Goal: Navigation & Orientation: Find specific page/section

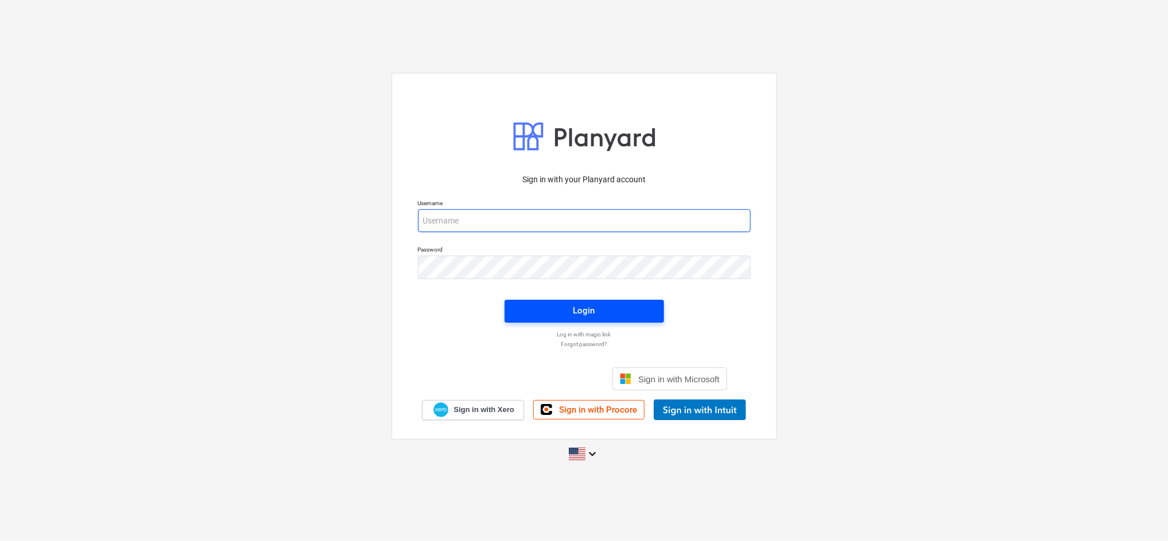
type input "[EMAIL_ADDRESS][DOMAIN_NAME]"
click at [567, 315] on span "Login" at bounding box center [585, 310] width 132 height 15
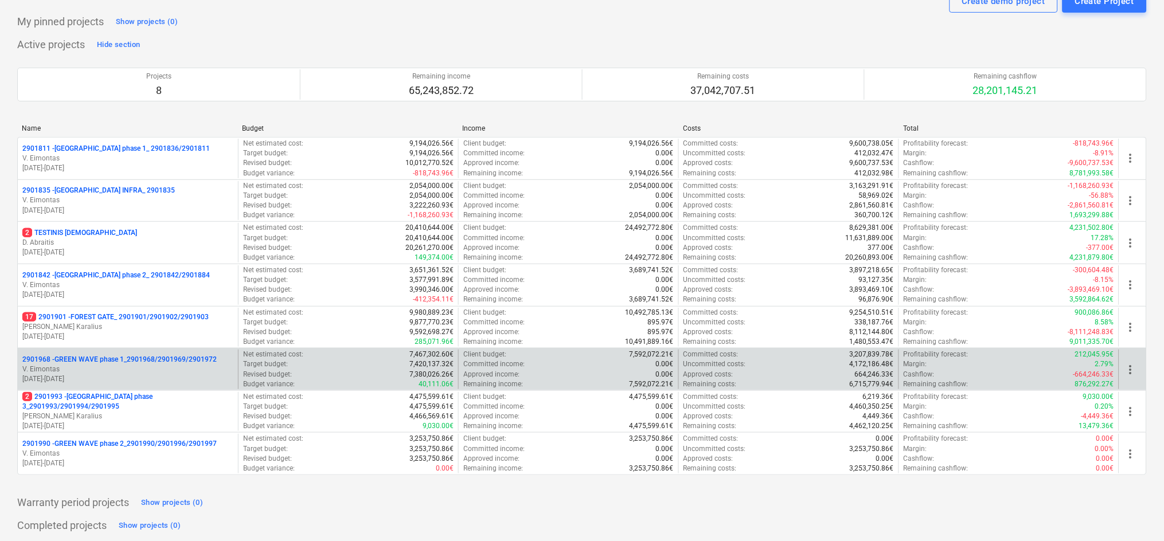
scroll to position [75, 0]
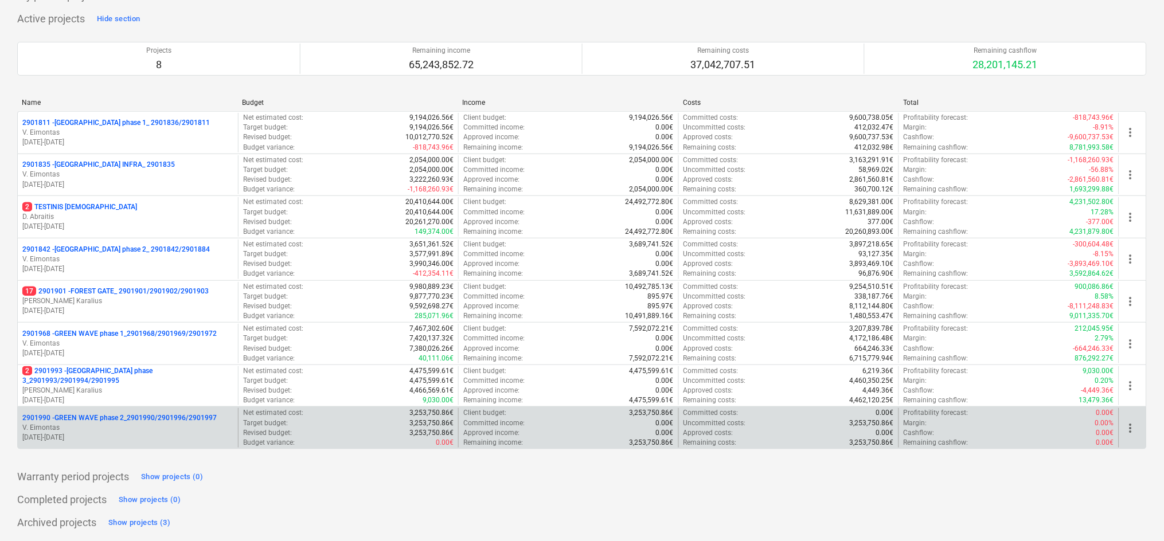
click at [80, 429] on p "V. Eimontas" at bounding box center [127, 428] width 211 height 10
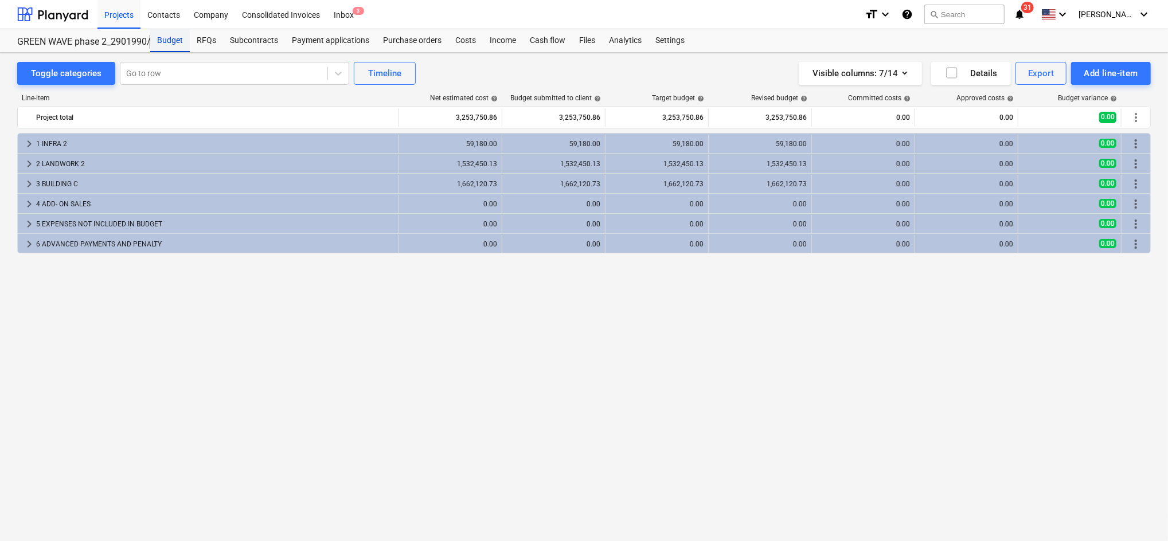
click at [178, 37] on div "Budget" at bounding box center [170, 40] width 40 height 23
click at [118, 13] on div "Projects" at bounding box center [119, 13] width 43 height 29
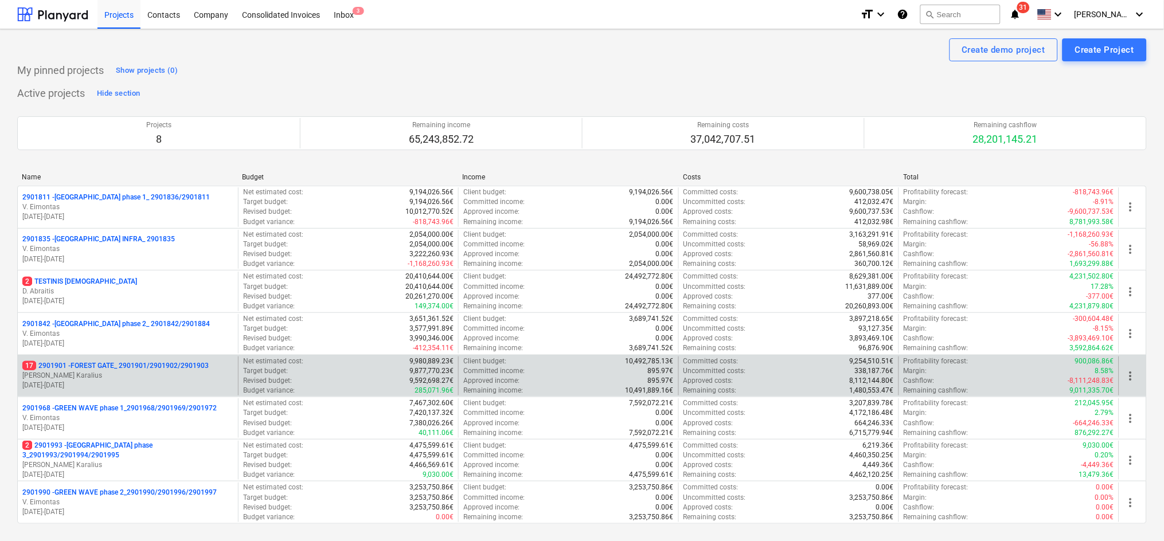
click at [108, 372] on p "[PERSON_NAME] Karalius" at bounding box center [127, 376] width 211 height 10
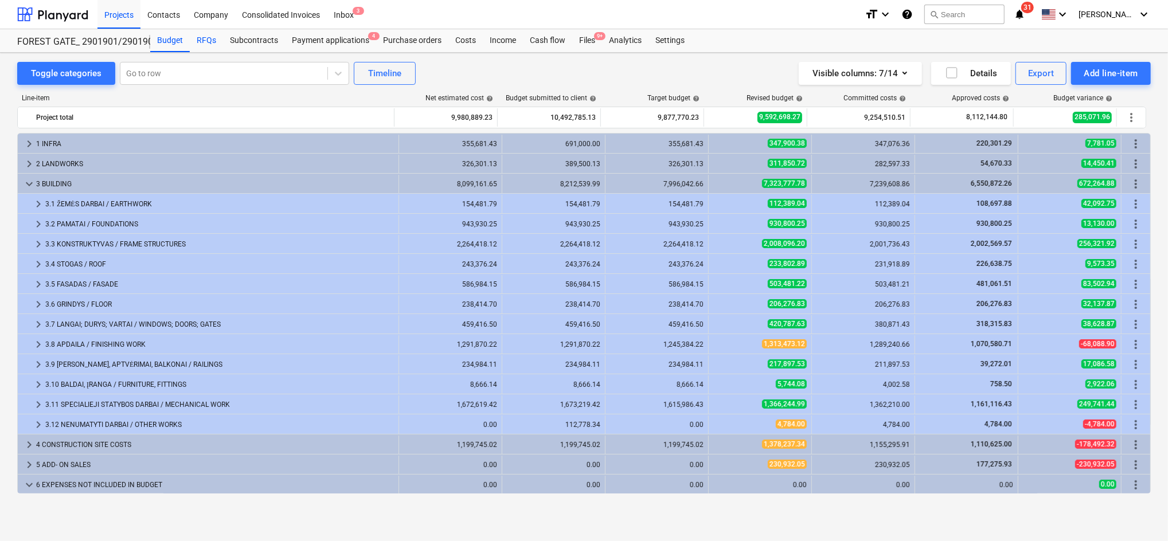
click at [204, 33] on div "RFQs" at bounding box center [206, 40] width 33 height 23
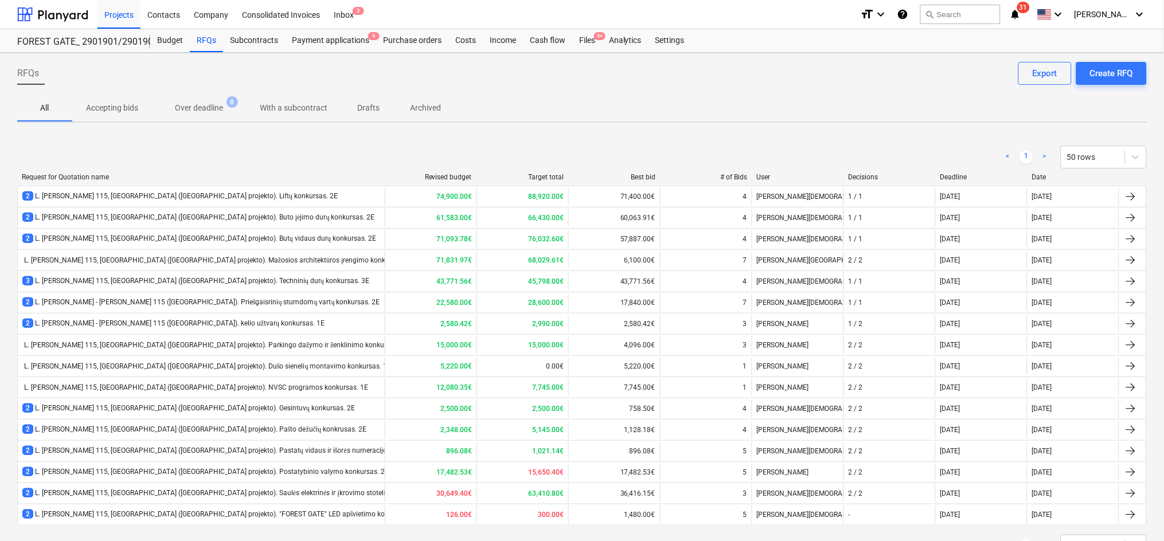
click at [303, 110] on p "With a subcontract" at bounding box center [294, 108] width 68 height 12
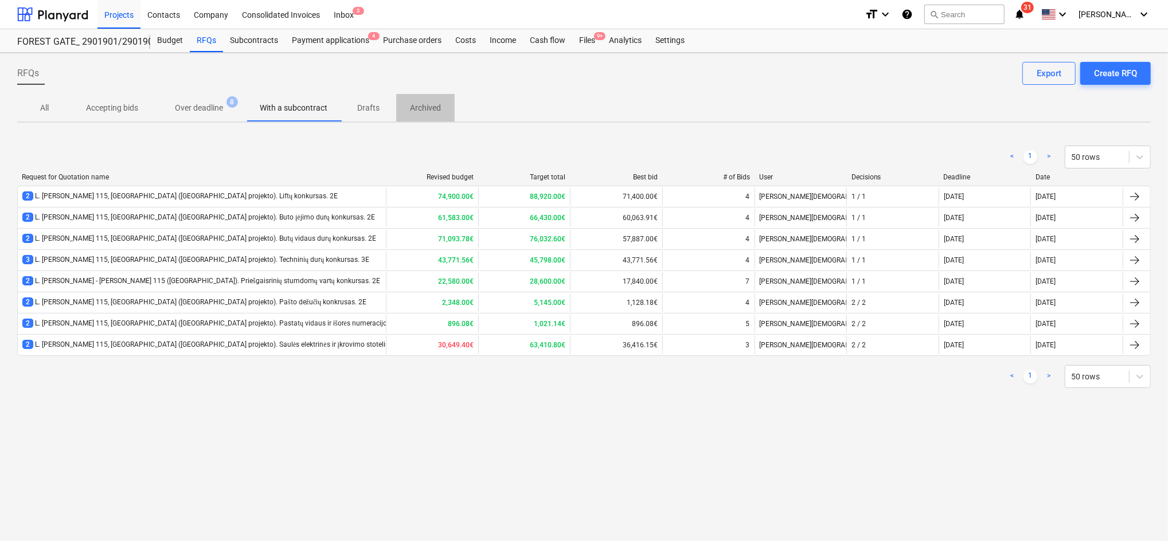
click at [414, 106] on p "Archived" at bounding box center [425, 108] width 31 height 12
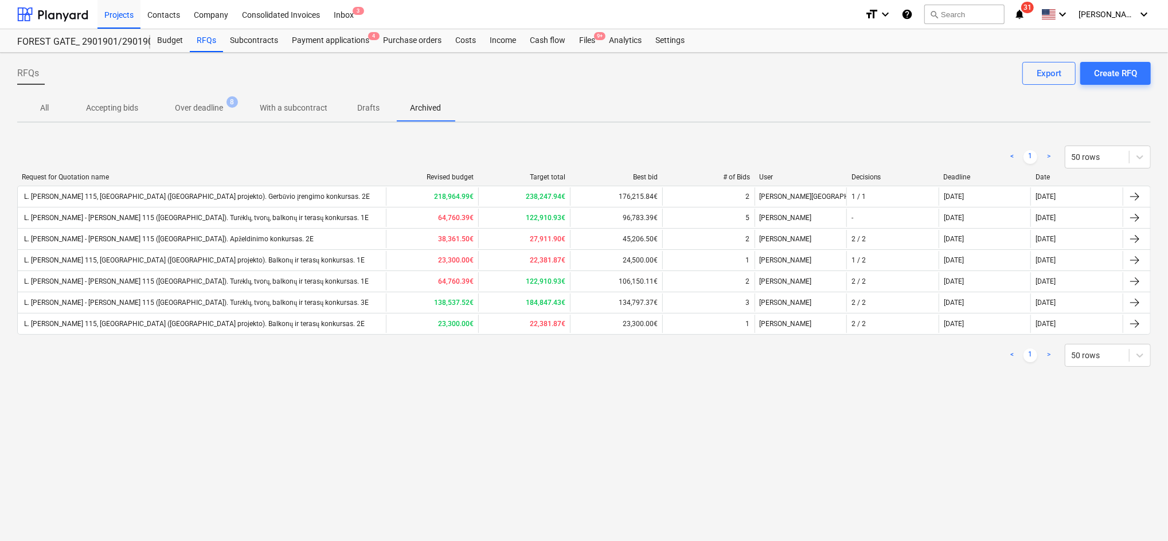
click at [323, 107] on p "With a subcontract" at bounding box center [294, 108] width 68 height 12
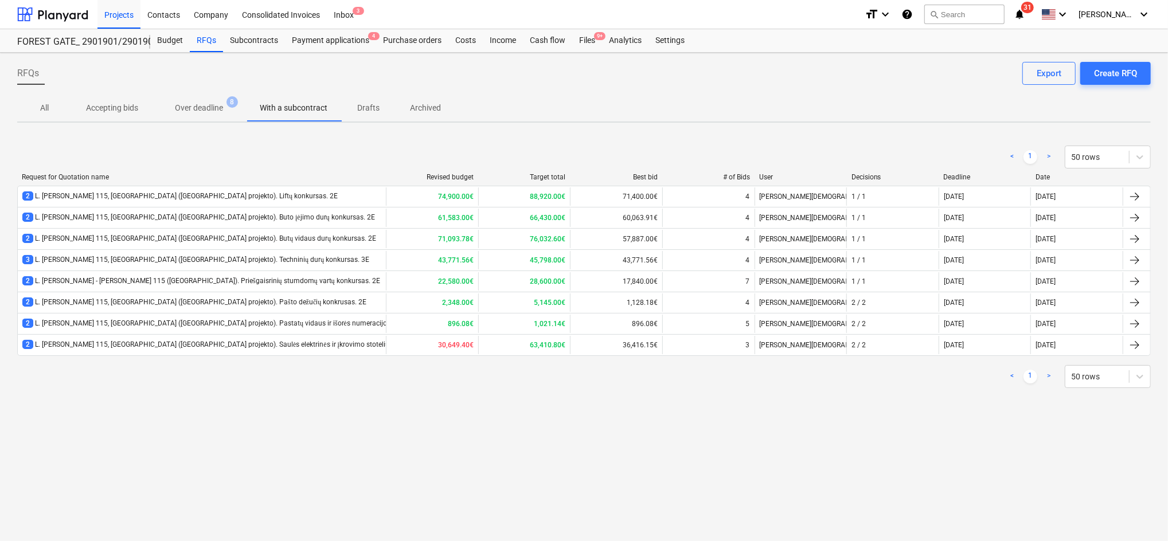
click at [470, 107] on div "All Accepting bids Over deadline 8 With a subcontract Drafts Archived" at bounding box center [584, 108] width 1134 height 28
click at [448, 109] on span "Archived" at bounding box center [425, 108] width 59 height 19
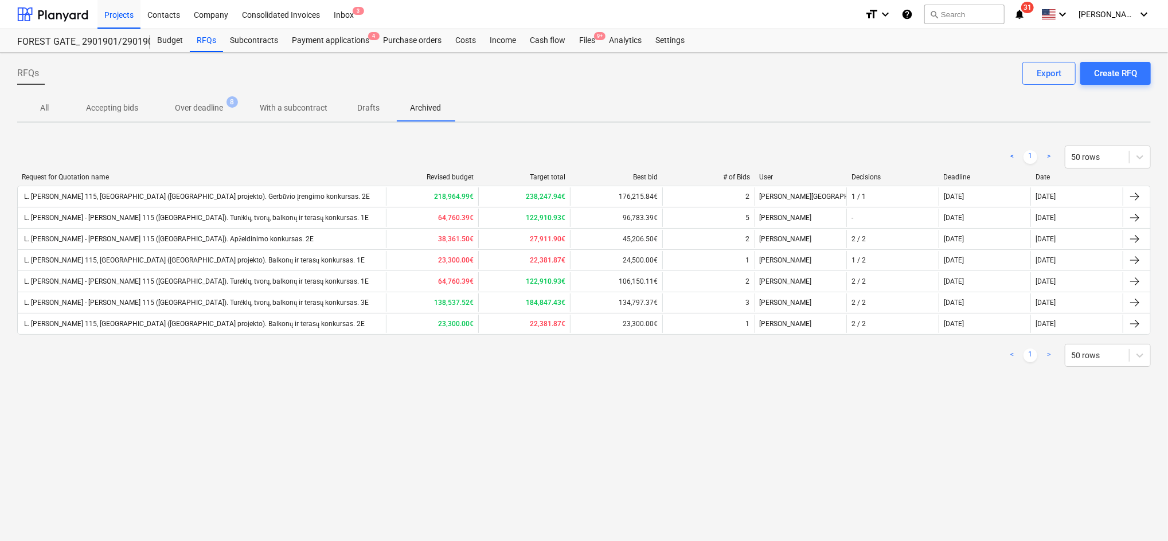
click at [309, 107] on p "With a subcontract" at bounding box center [294, 108] width 68 height 12
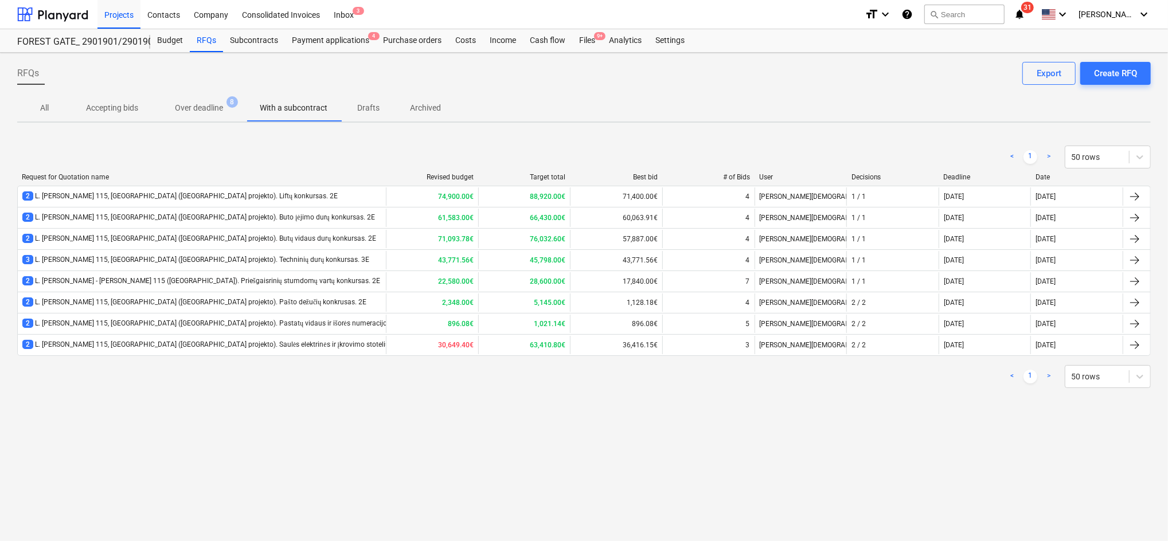
click at [36, 107] on p "All" at bounding box center [45, 108] width 28 height 12
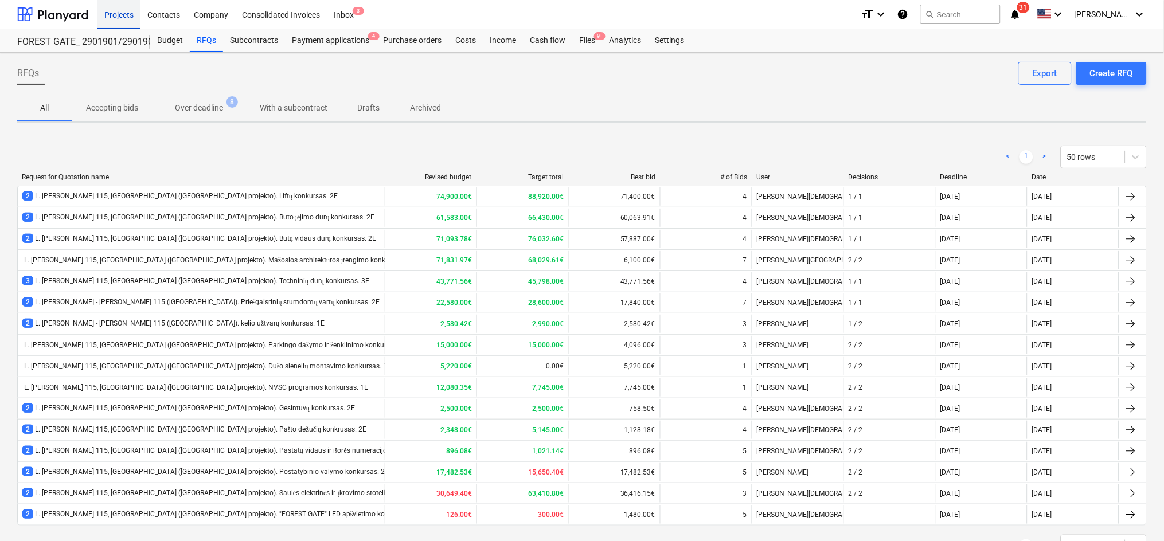
click at [116, 13] on div "Projects" at bounding box center [119, 13] width 43 height 29
